Goal: Navigation & Orientation: Find specific page/section

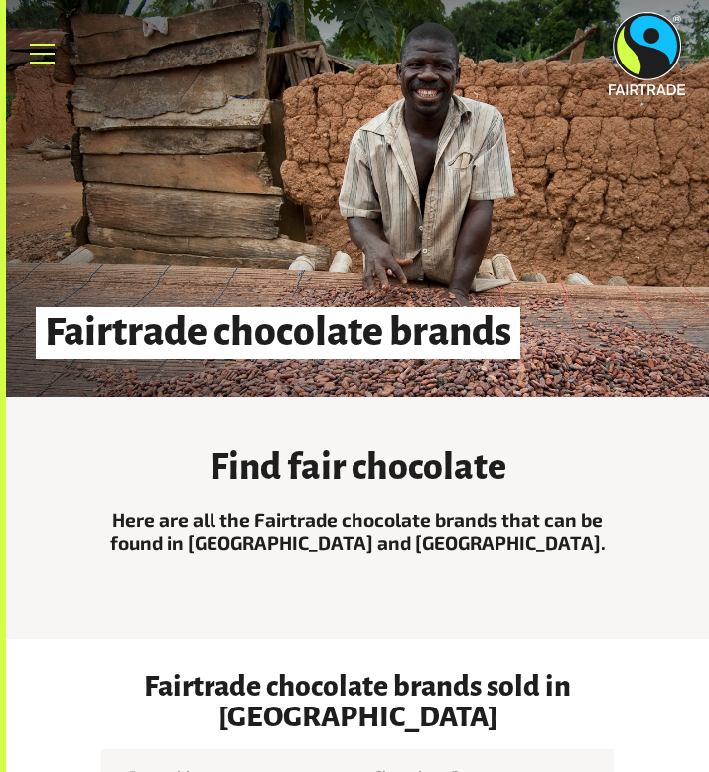
click at [43, 52] on link "Menu" at bounding box center [43, 54] width 50 height 50
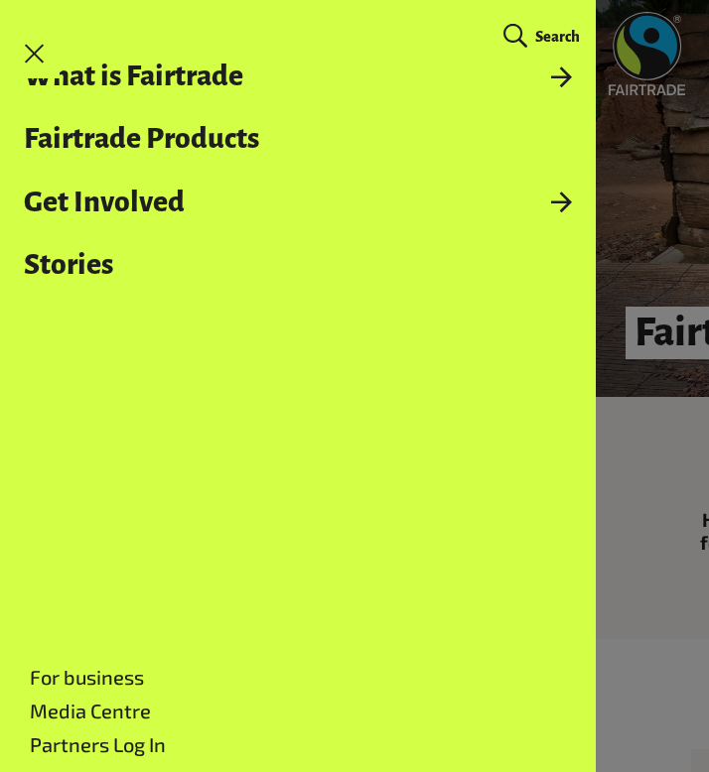
click at [35, 50] on link "Menu" at bounding box center [35, 54] width 50 height 50
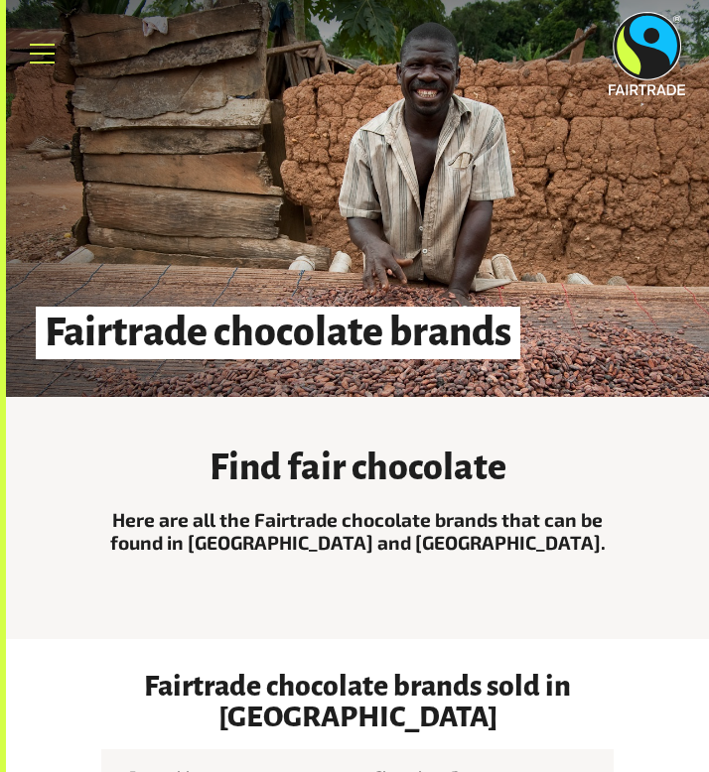
click at [36, 50] on link "Menu" at bounding box center [43, 54] width 50 height 50
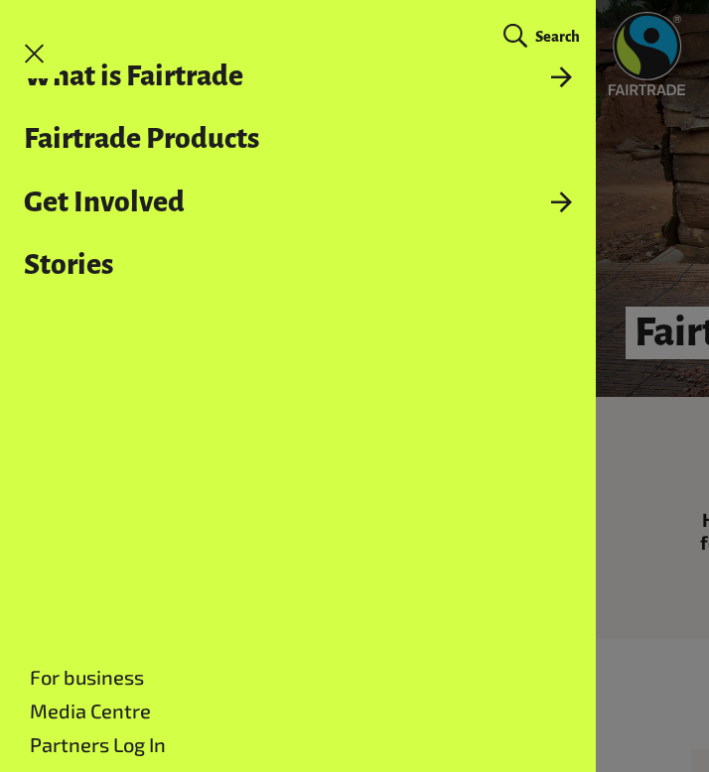
click at [644, 93] on header "Menu For business Media Centre Partners Log In What is Fairtrade How Fairtrade …" at bounding box center [354, 46] width 709 height 93
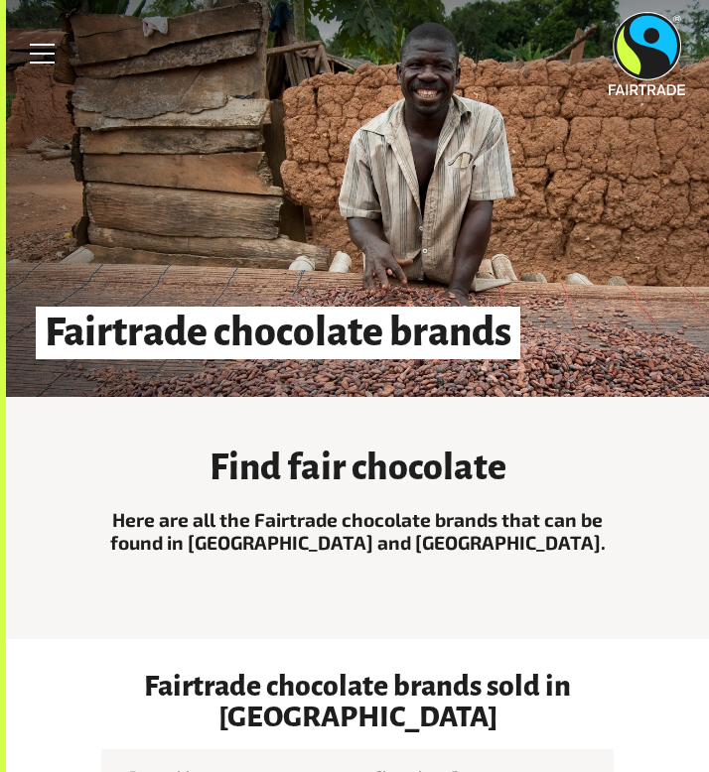
click at [643, 45] on img at bounding box center [647, 53] width 76 height 83
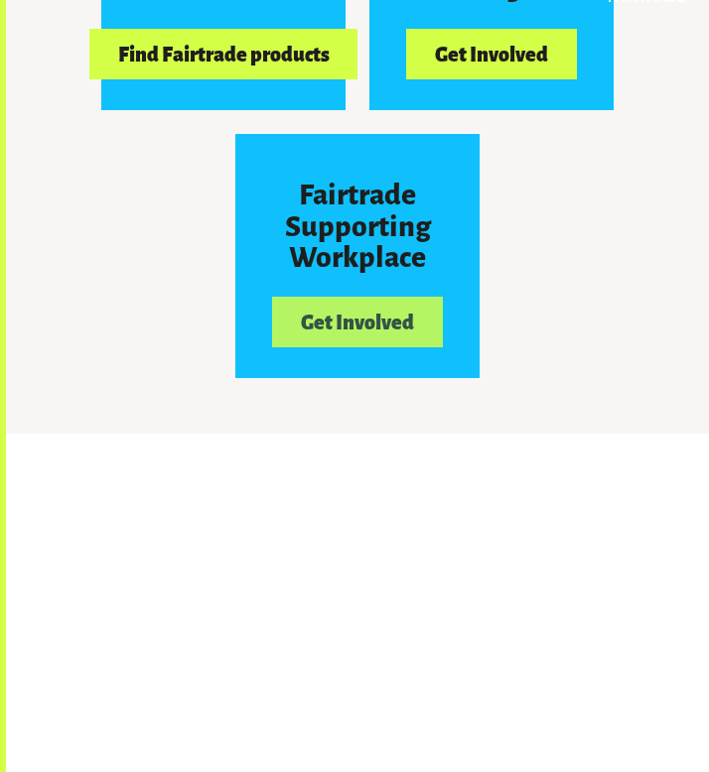
scroll to position [2495, 0]
